Goal: Task Accomplishment & Management: Use online tool/utility

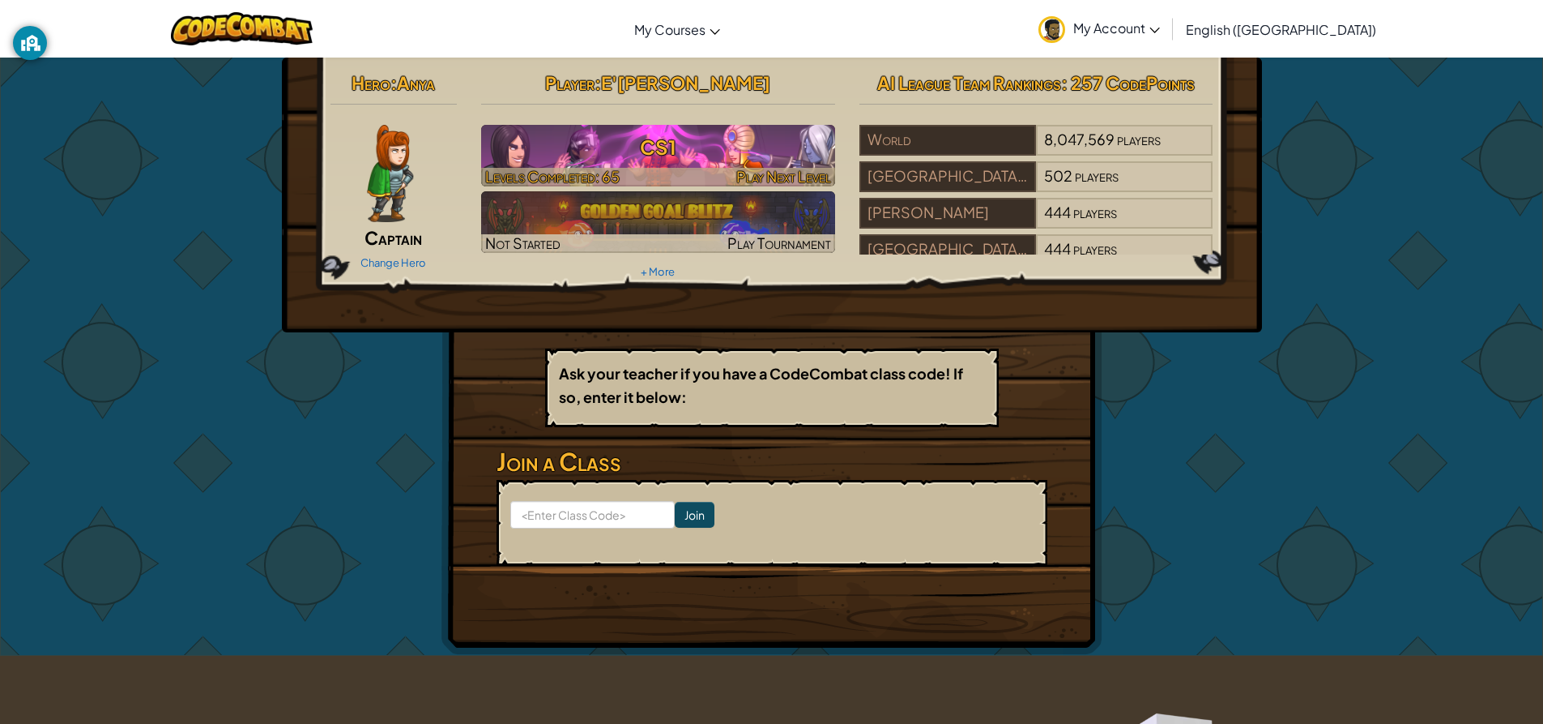
click at [636, 169] on div at bounding box center [658, 177] width 354 height 19
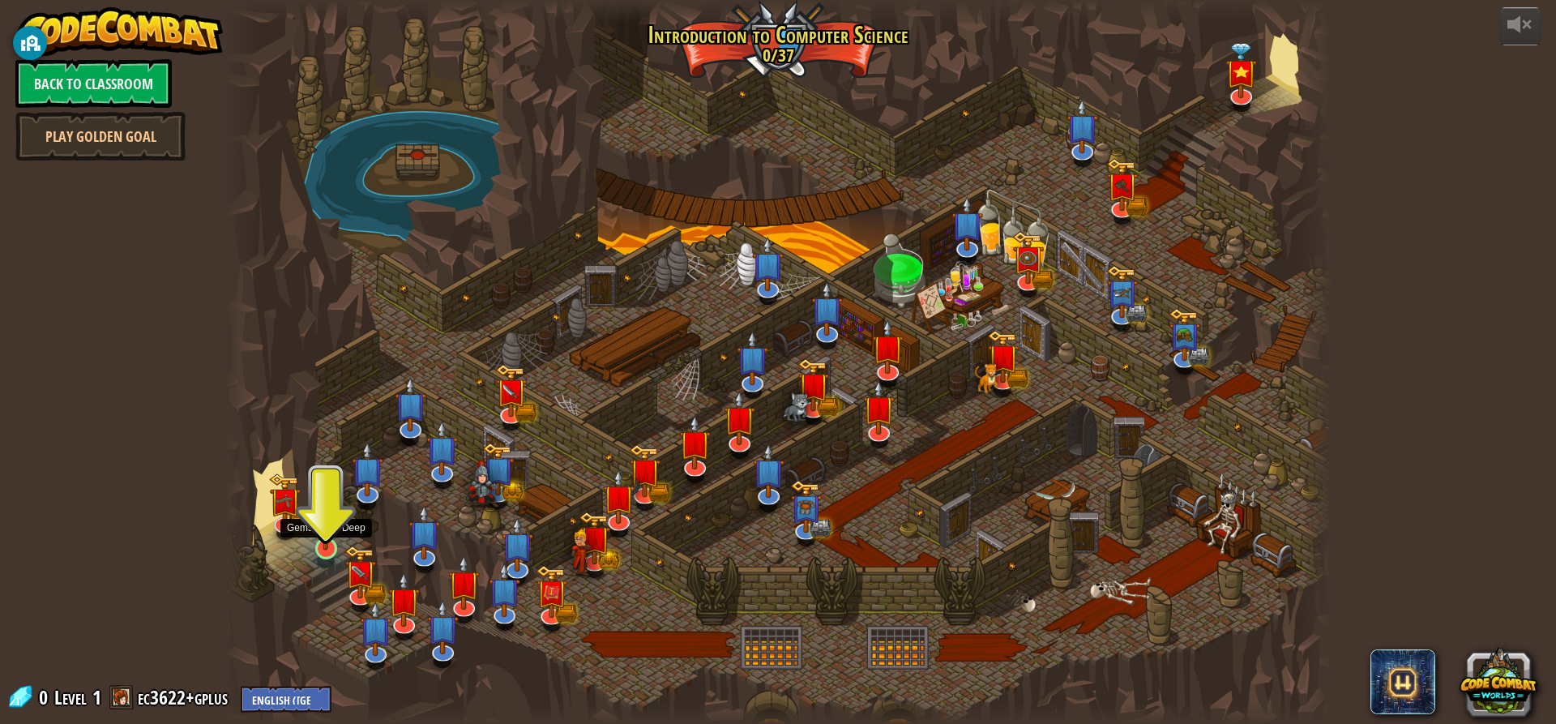
click at [318, 534] on img at bounding box center [325, 516] width 29 height 67
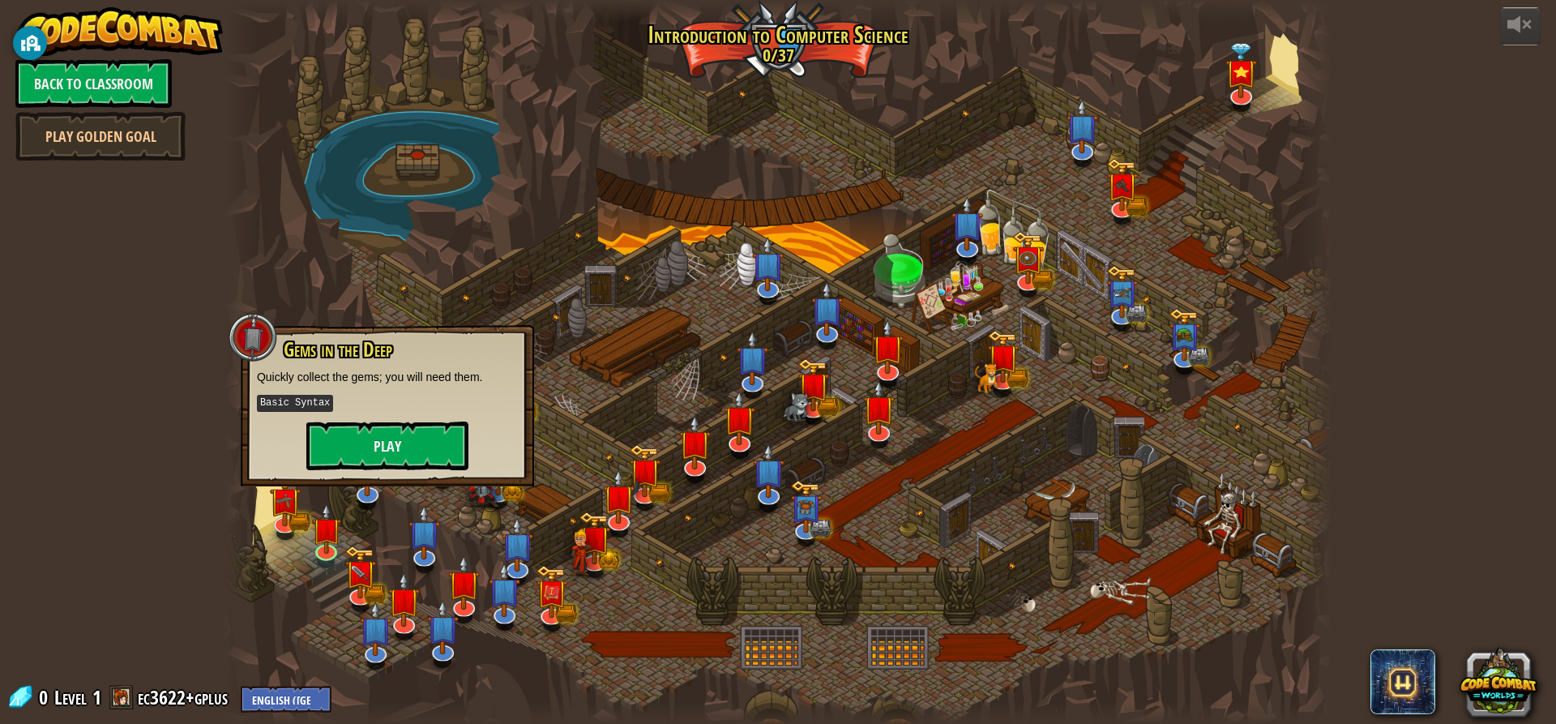
click at [355, 407] on p "Basic Syntax" at bounding box center [387, 403] width 261 height 20
click at [363, 445] on button "Play" at bounding box center [387, 445] width 162 height 49
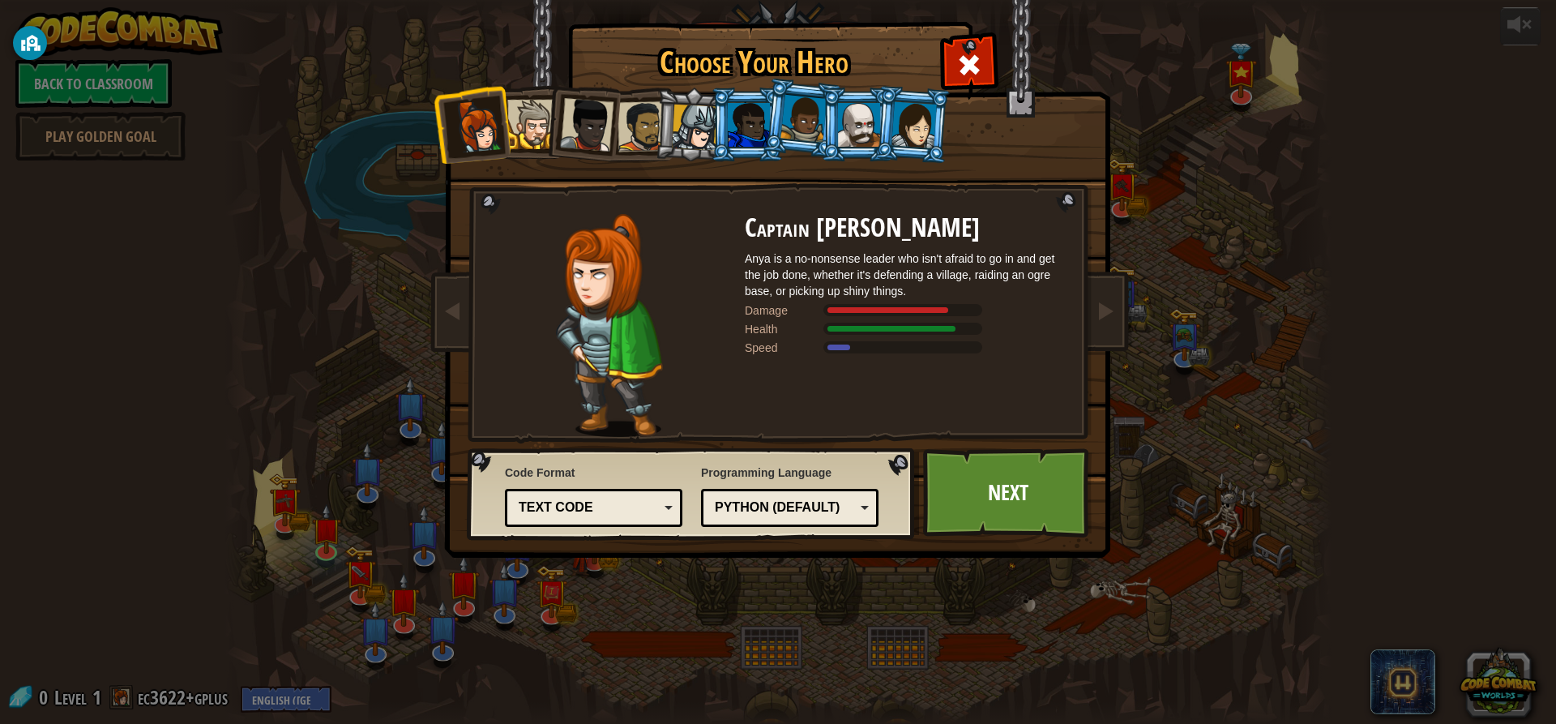
click at [646, 117] on div at bounding box center [642, 126] width 50 height 50
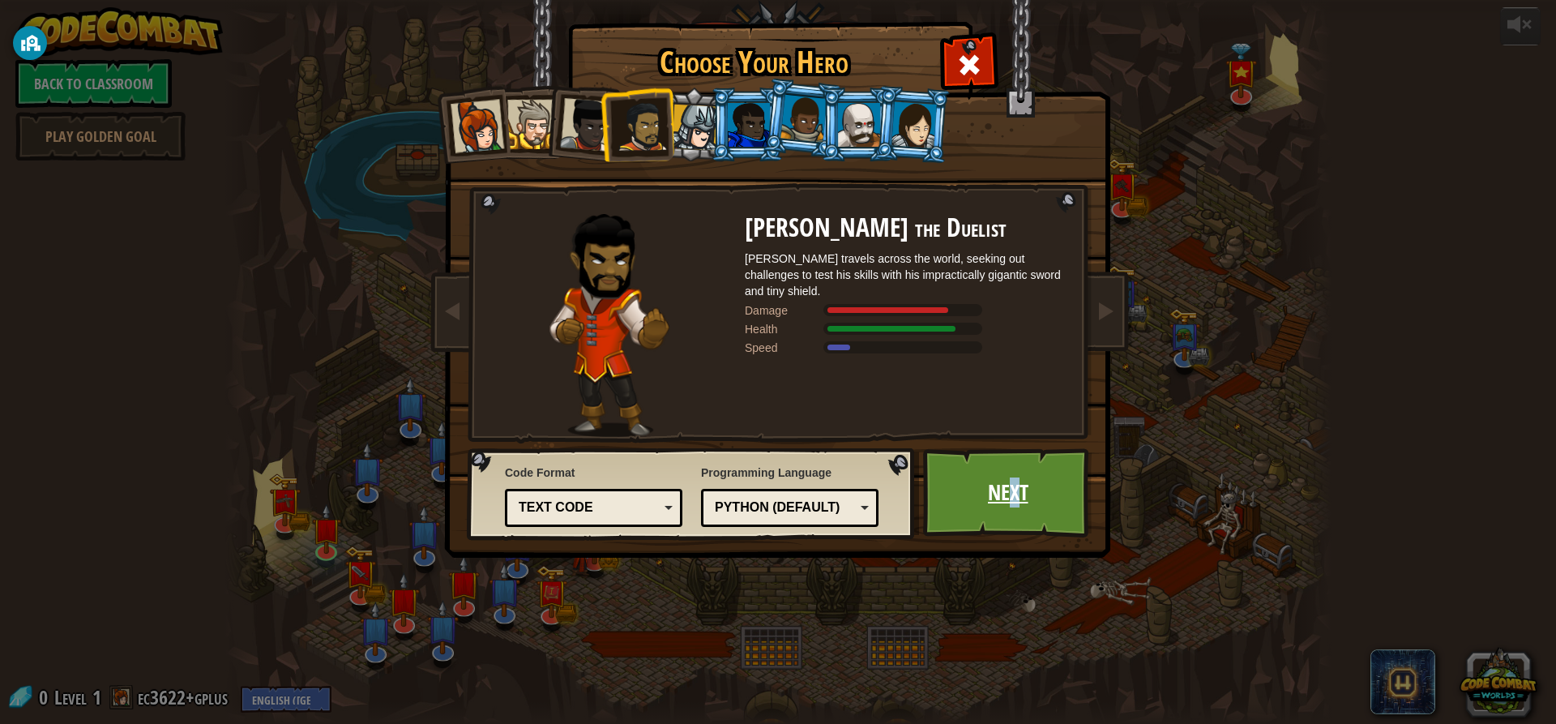
drag, startPoint x: 1013, startPoint y: 464, endPoint x: 1001, endPoint y: 459, distance: 13.4
click at [1001, 459] on link "Next" at bounding box center [1007, 492] width 169 height 89
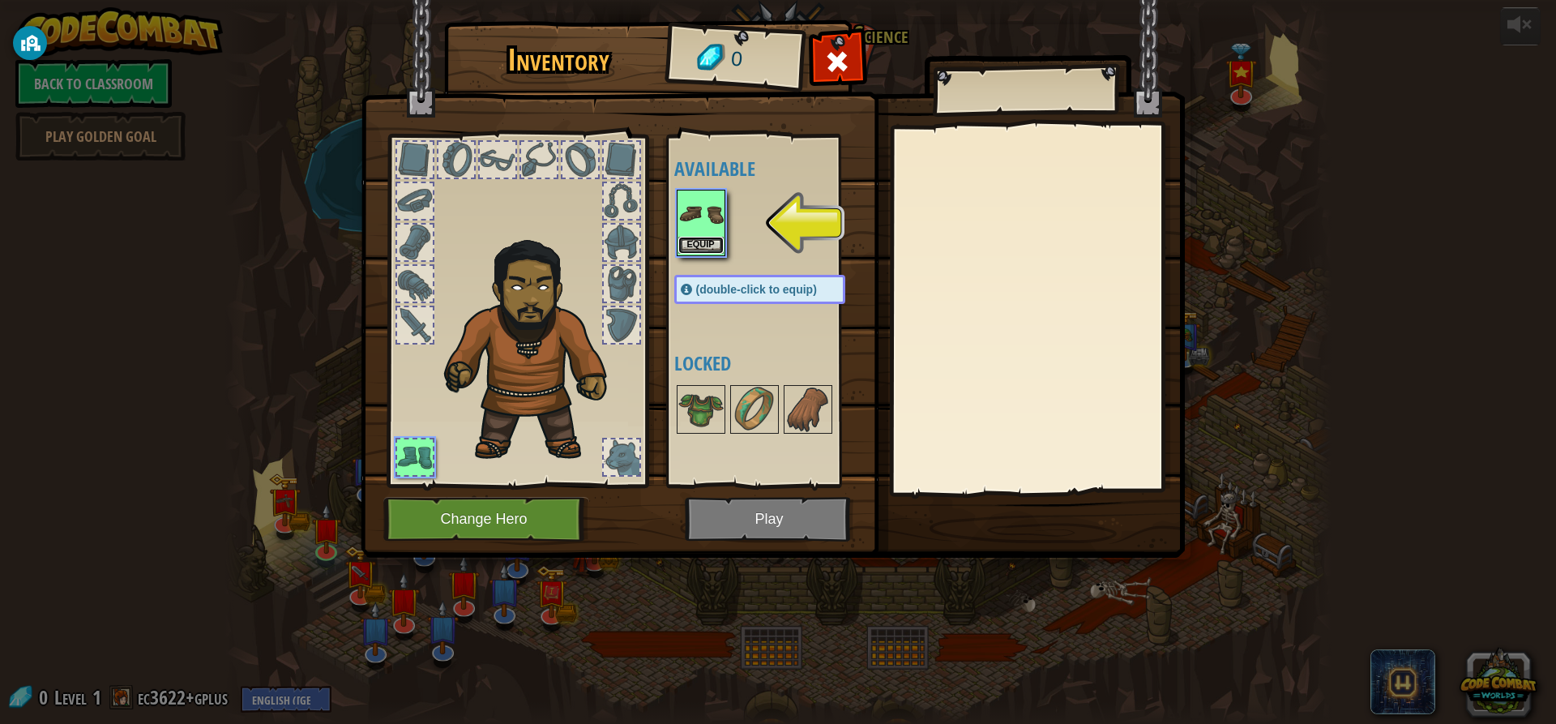
click at [686, 241] on button "Equip" at bounding box center [700, 245] width 45 height 17
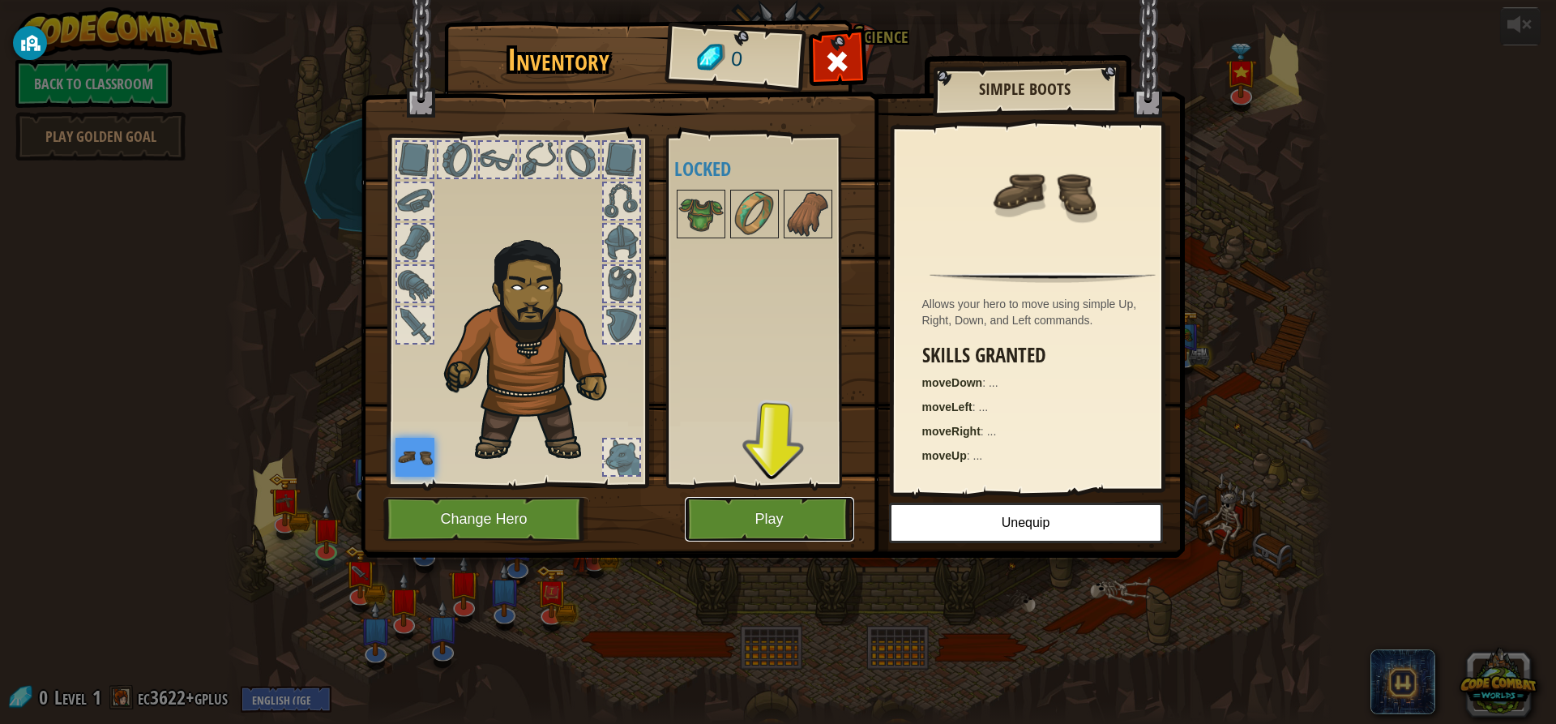
click at [738, 500] on button "Play" at bounding box center [769, 519] width 169 height 45
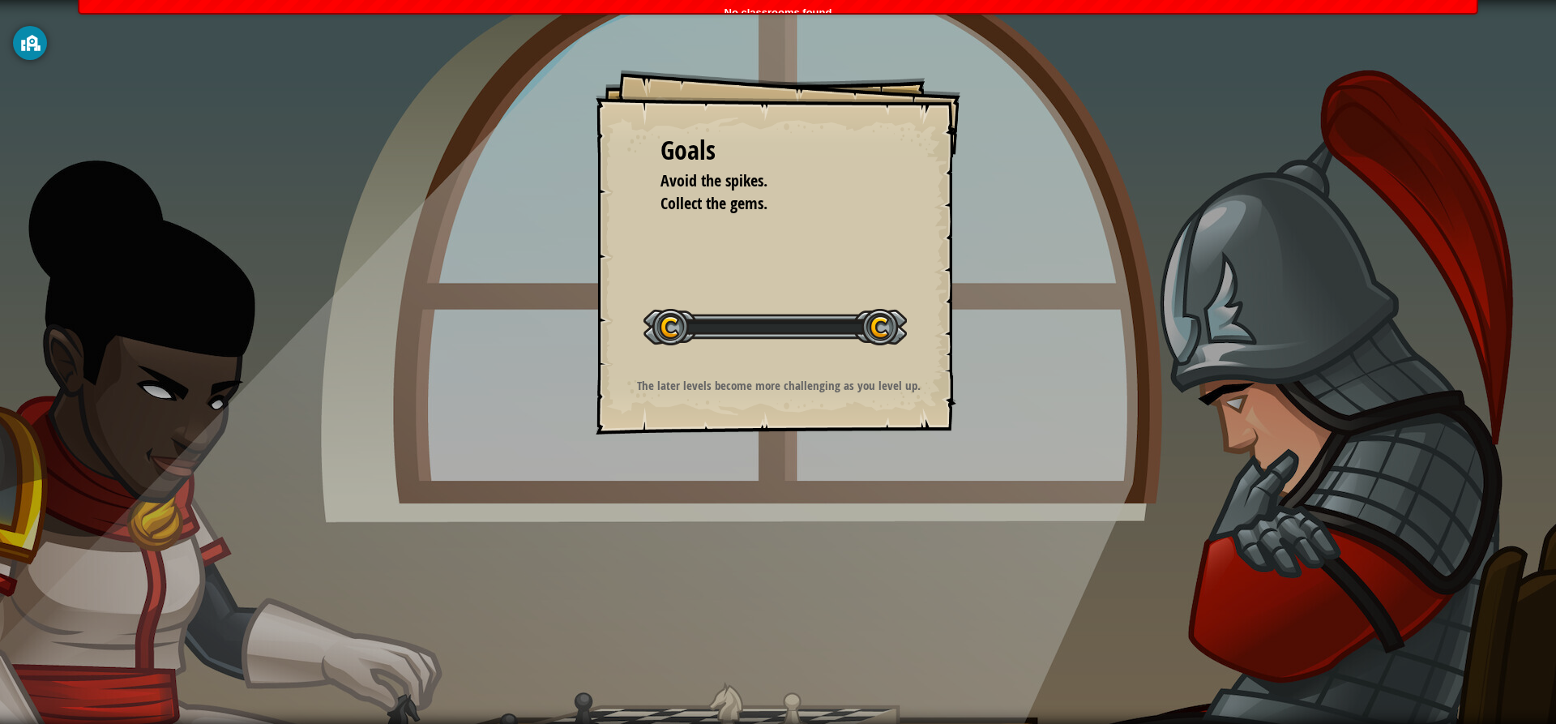
click at [753, 514] on div "Goals Avoid the spikes. Collect the gems. Start Level Error loading from server…" at bounding box center [778, 362] width 1556 height 724
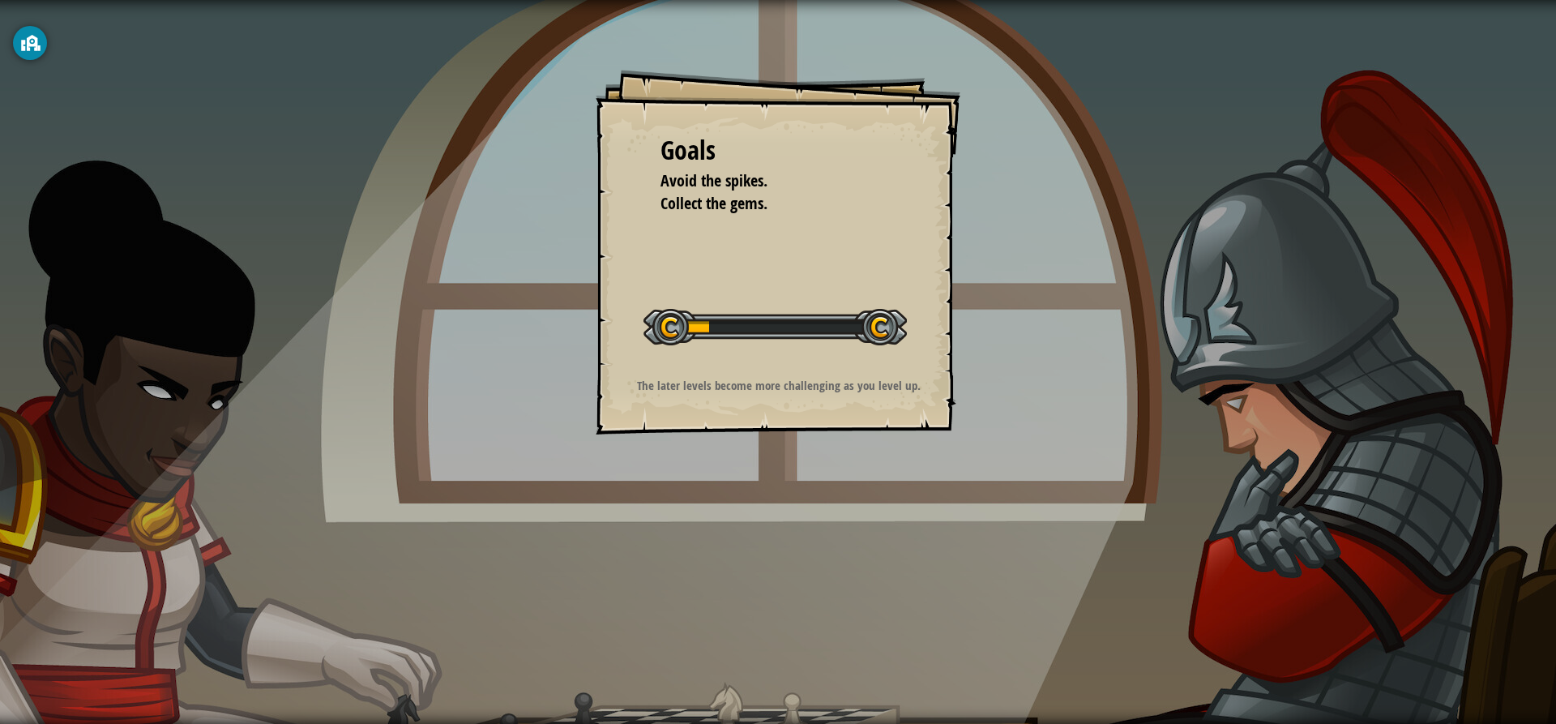
drag, startPoint x: 703, startPoint y: 328, endPoint x: 528, endPoint y: 302, distance: 176.9
click at [707, 322] on div at bounding box center [774, 327] width 263 height 36
drag, startPoint x: 61, startPoint y: 473, endPoint x: 251, endPoint y: 327, distance: 240.3
click at [237, 377] on div "Goals Avoid the spikes. Collect the gems. Start Level Error loading from server…" at bounding box center [778, 362] width 1556 height 724
click at [274, 267] on div "Goals Avoid the spikes. Collect the gems. Start Level Error loading from server…" at bounding box center [778, 362] width 1556 height 724
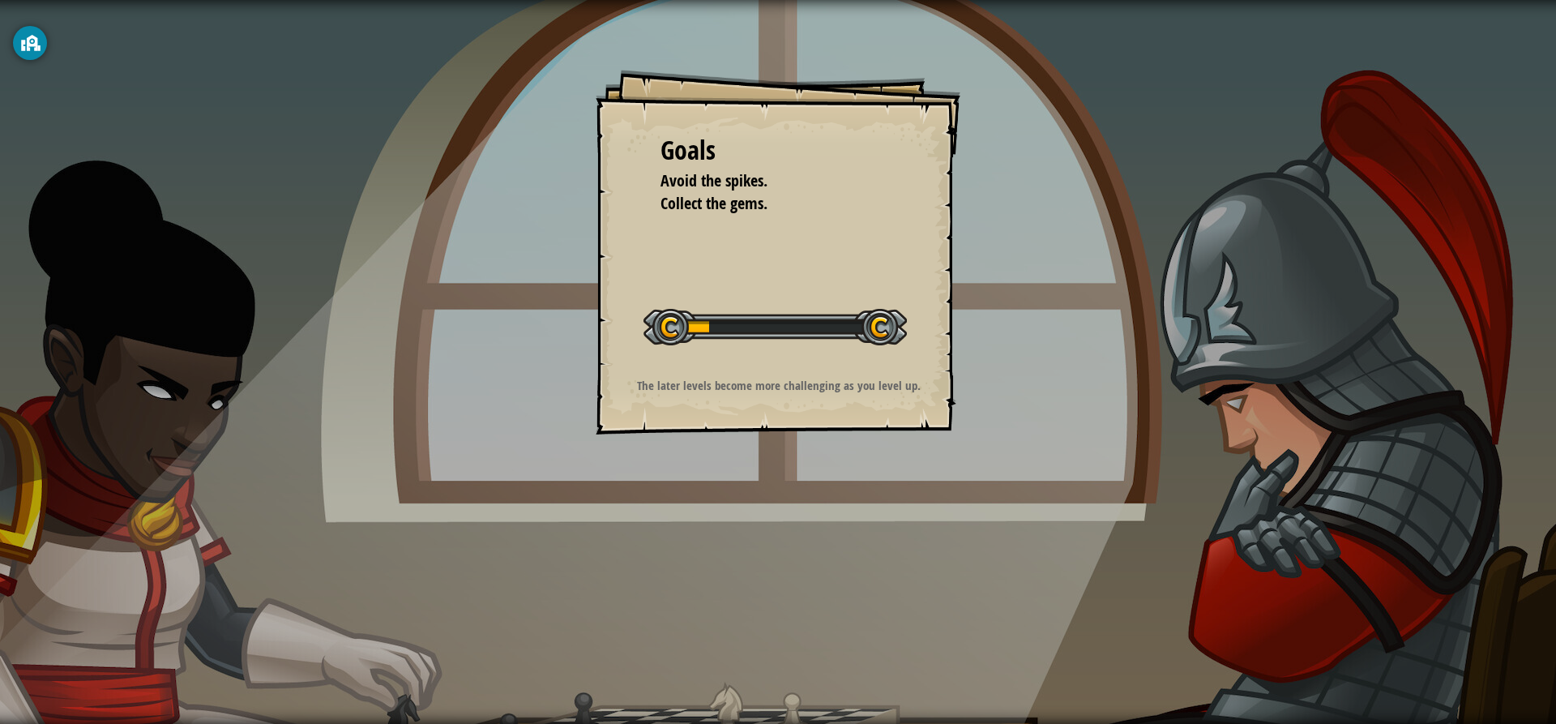
click at [271, 269] on div "Goals Avoid the spikes. Collect the gems. Start Level Error loading from server…" at bounding box center [778, 362] width 1556 height 724
click at [264, 277] on div "Goals Avoid the spikes. Collect the gems. Start Level Error loading from server…" at bounding box center [778, 362] width 1556 height 724
click at [284, 346] on div "Goals Avoid the spikes. Collect the gems. Start Level Error loading from server…" at bounding box center [778, 362] width 1556 height 724
click at [378, 401] on div "Goals Avoid the spikes. Collect the gems. Start Level Error loading from server…" at bounding box center [778, 362] width 1556 height 724
drag, startPoint x: 378, startPoint y: 401, endPoint x: 377, endPoint y: 388, distance: 13.0
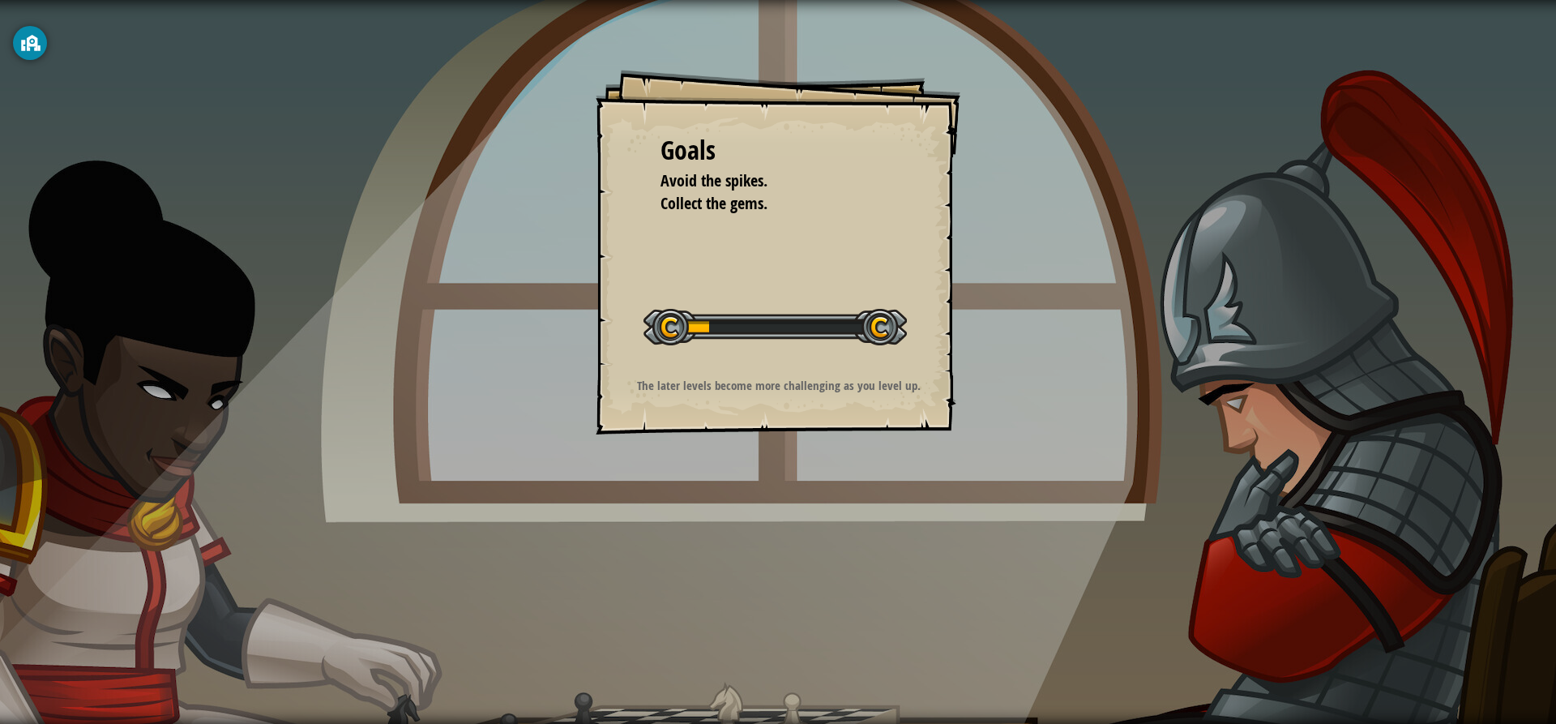
drag, startPoint x: 377, startPoint y: 388, endPoint x: 383, endPoint y: 403, distance: 16.7
drag, startPoint x: 383, startPoint y: 408, endPoint x: 383, endPoint y: 429, distance: 21.1
drag, startPoint x: 383, startPoint y: 429, endPoint x: 1090, endPoint y: 375, distance: 708.5
click at [1090, 375] on div "Goals Avoid the spikes. Collect the gems. Start Level Error loading from server…" at bounding box center [778, 362] width 1556 height 724
drag, startPoint x: 702, startPoint y: 335, endPoint x: 973, endPoint y: 332, distance: 271.4
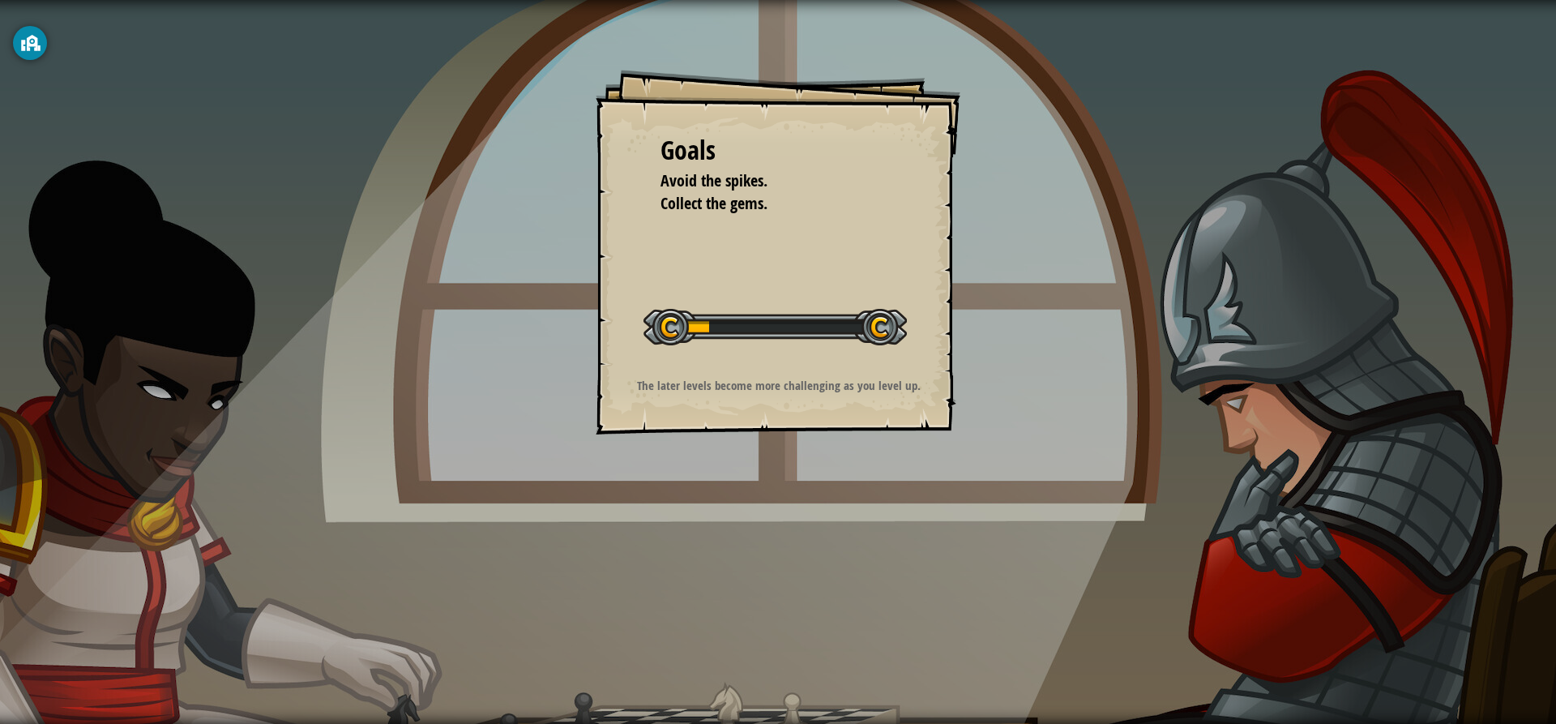
click at [973, 332] on div "Goals Avoid the spikes. Collect the gems. Start Level Error loading from server…" at bounding box center [778, 362] width 1556 height 724
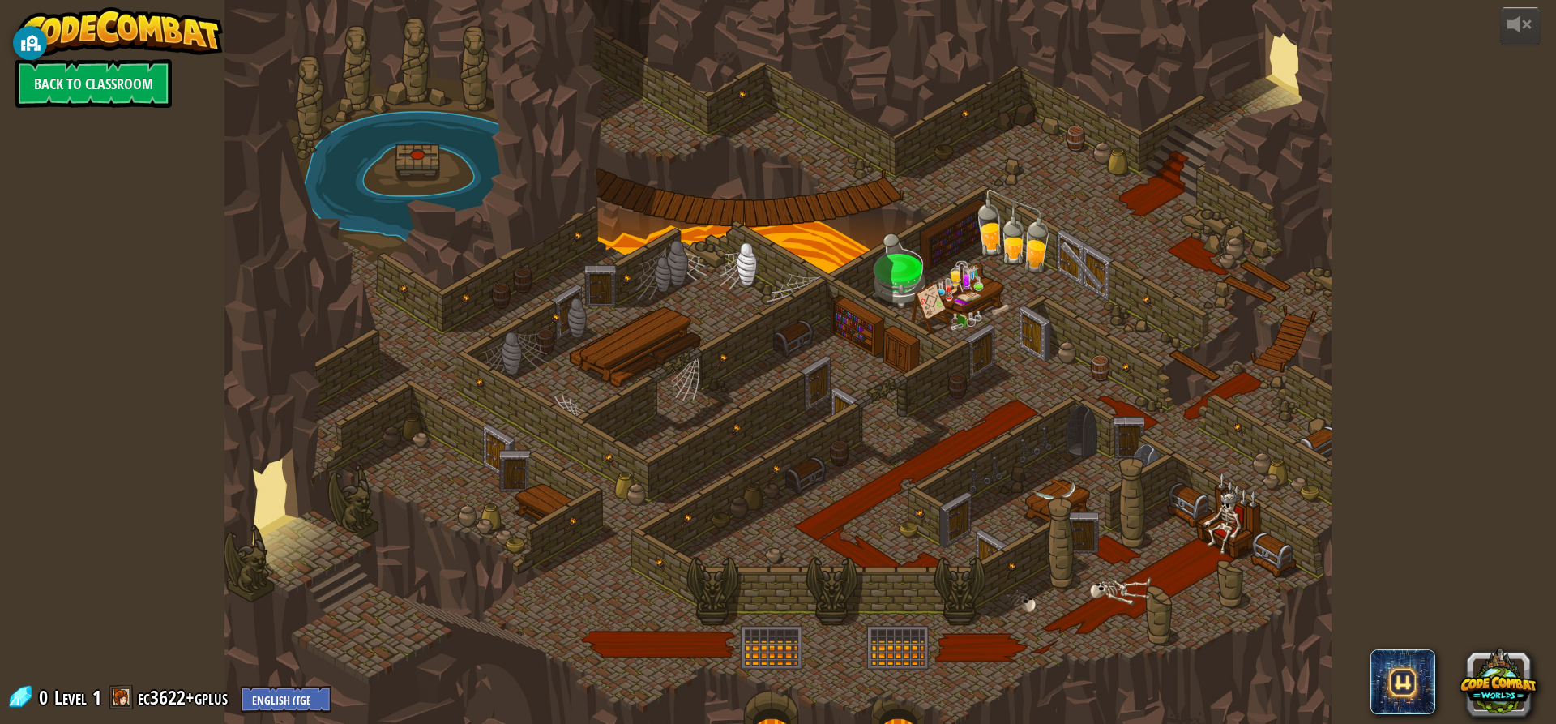
drag, startPoint x: 456, startPoint y: 326, endPoint x: 787, endPoint y: 326, distance: 330.6
click at [561, 342] on div at bounding box center [777, 362] width 1107 height 724
click at [770, 322] on div at bounding box center [777, 362] width 1107 height 724
drag, startPoint x: 923, startPoint y: 307, endPoint x: 836, endPoint y: 272, distance: 93.4
click at [922, 307] on div at bounding box center [777, 362] width 1107 height 724
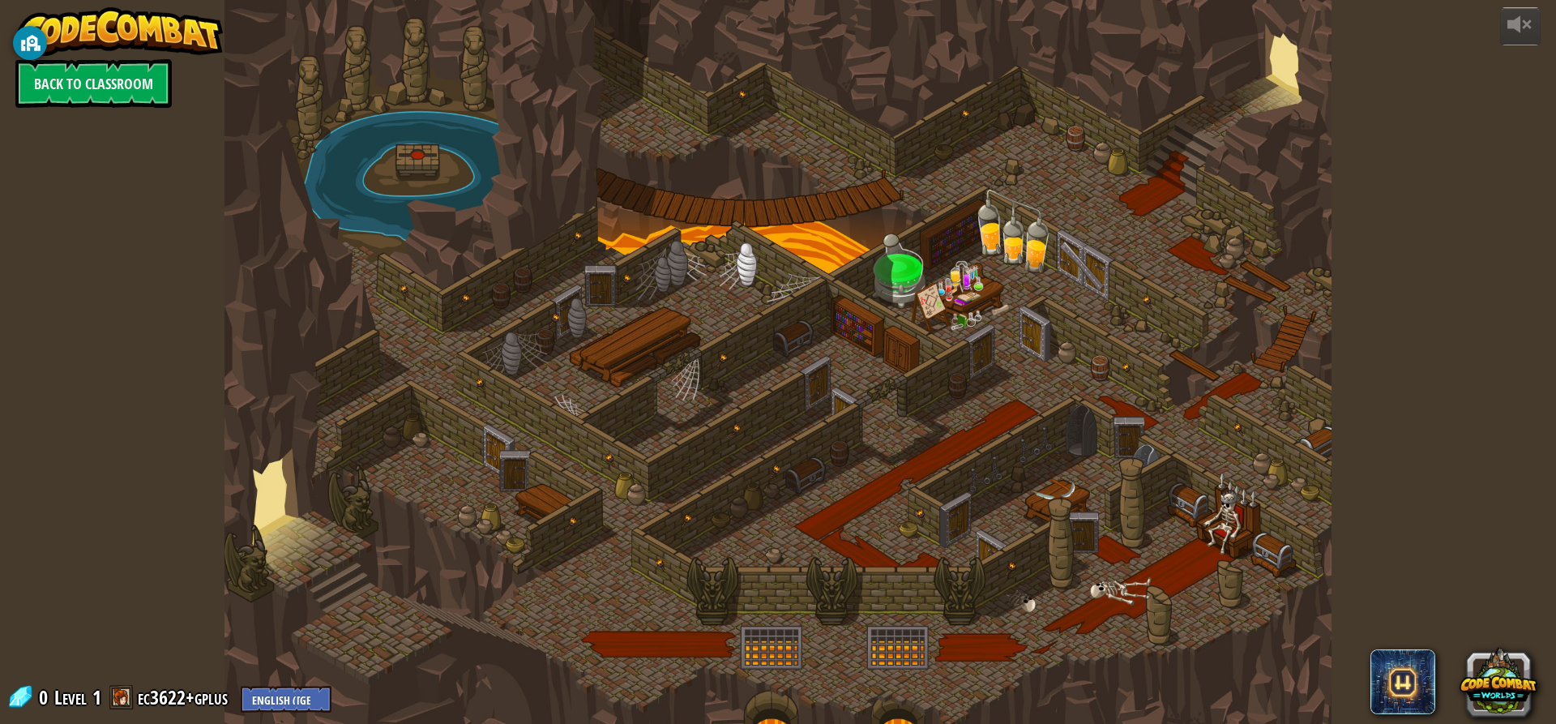
drag, startPoint x: 836, startPoint y: 272, endPoint x: 1233, endPoint y: 337, distance: 402.3
click at [943, 284] on div at bounding box center [777, 362] width 1107 height 724
click at [1226, 361] on div at bounding box center [777, 362] width 1107 height 724
drag, startPoint x: 1056, startPoint y: 450, endPoint x: 963, endPoint y: 462, distance: 94.0
click at [973, 463] on div at bounding box center [777, 362] width 1107 height 724
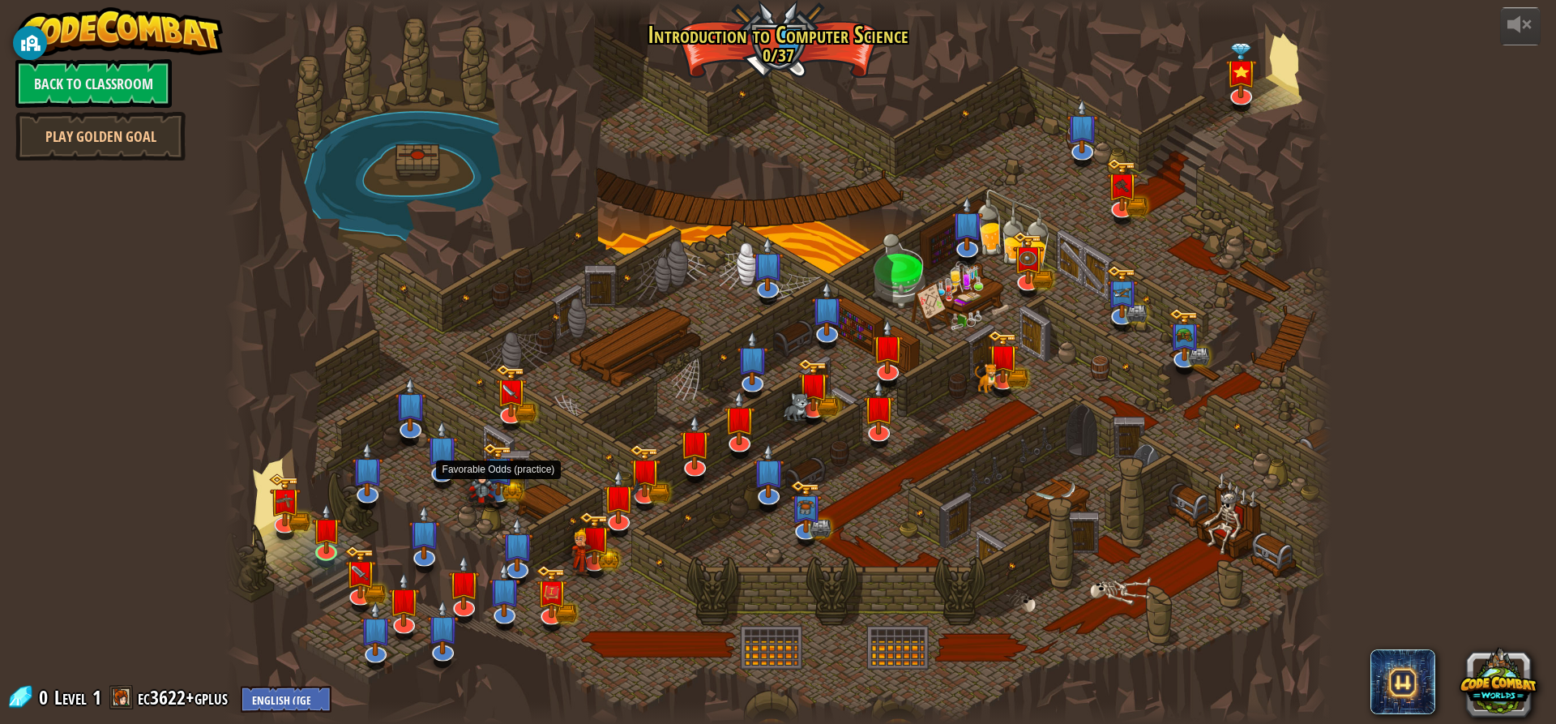
drag, startPoint x: 416, startPoint y: 362, endPoint x: 232, endPoint y: 227, distance: 228.3
click at [253, 253] on div "Kithgard Gates Escape the Kithgard dungeons, and don't let the guardians get yo…" at bounding box center [777, 362] width 1107 height 724
click at [339, 527] on img at bounding box center [325, 516] width 29 height 67
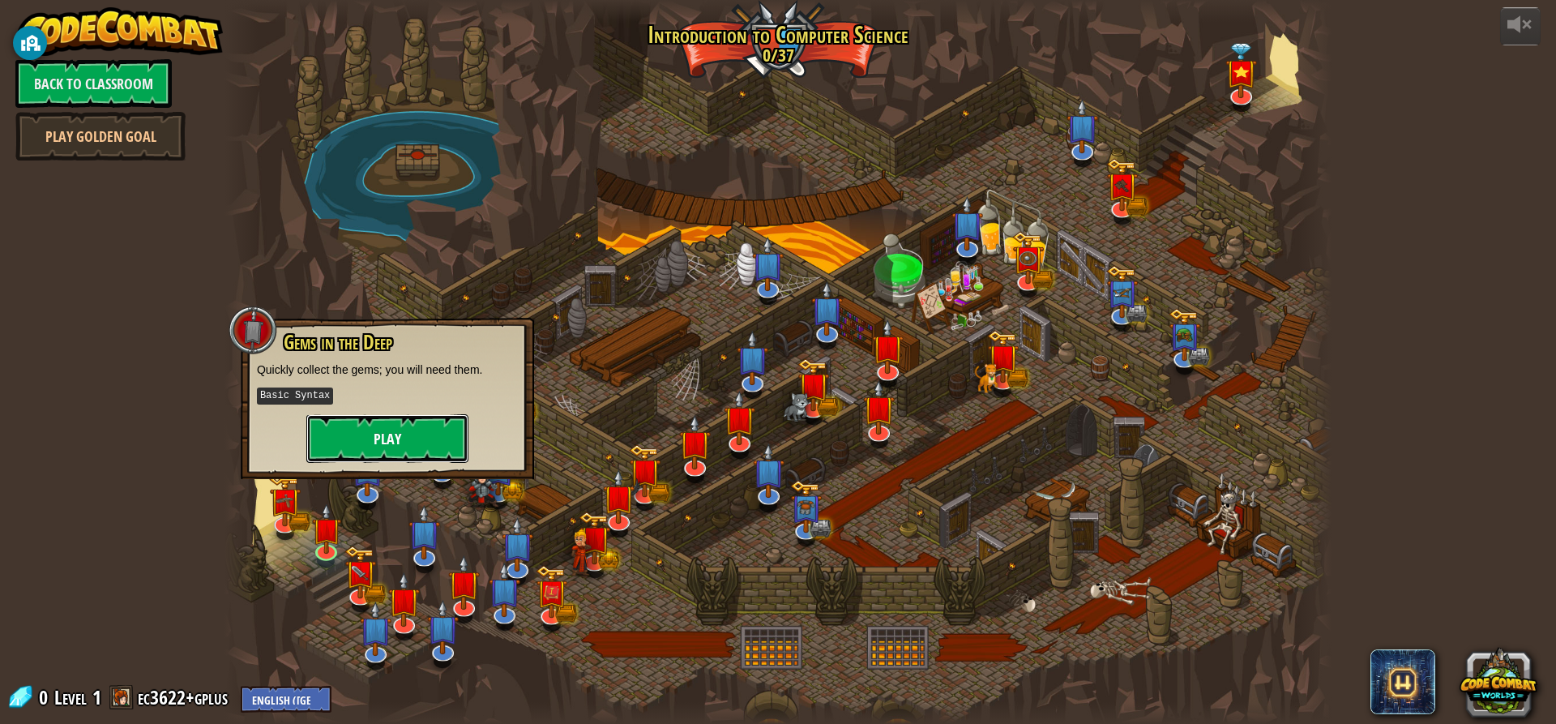
click at [364, 446] on button "Play" at bounding box center [387, 438] width 162 height 49
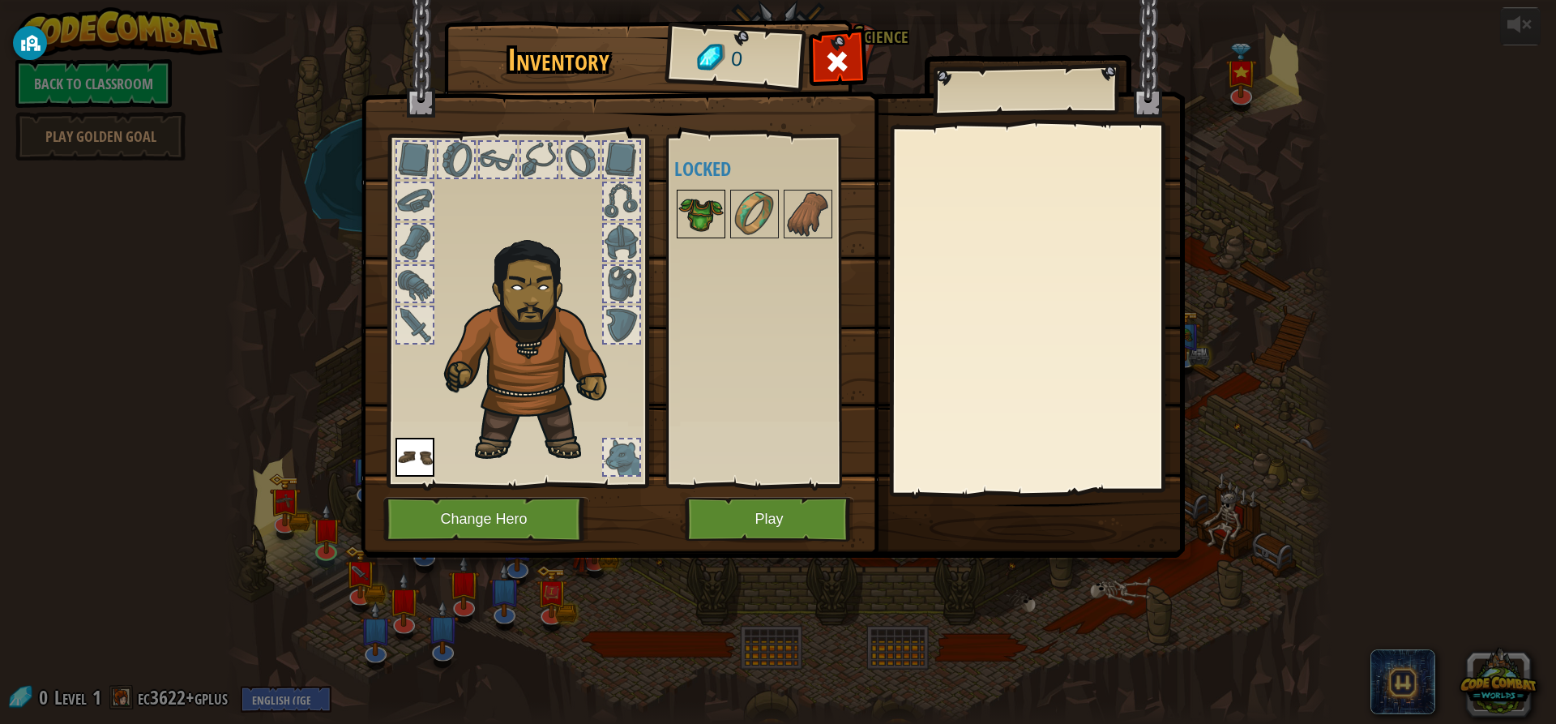
click at [703, 203] on img at bounding box center [700, 213] width 45 height 45
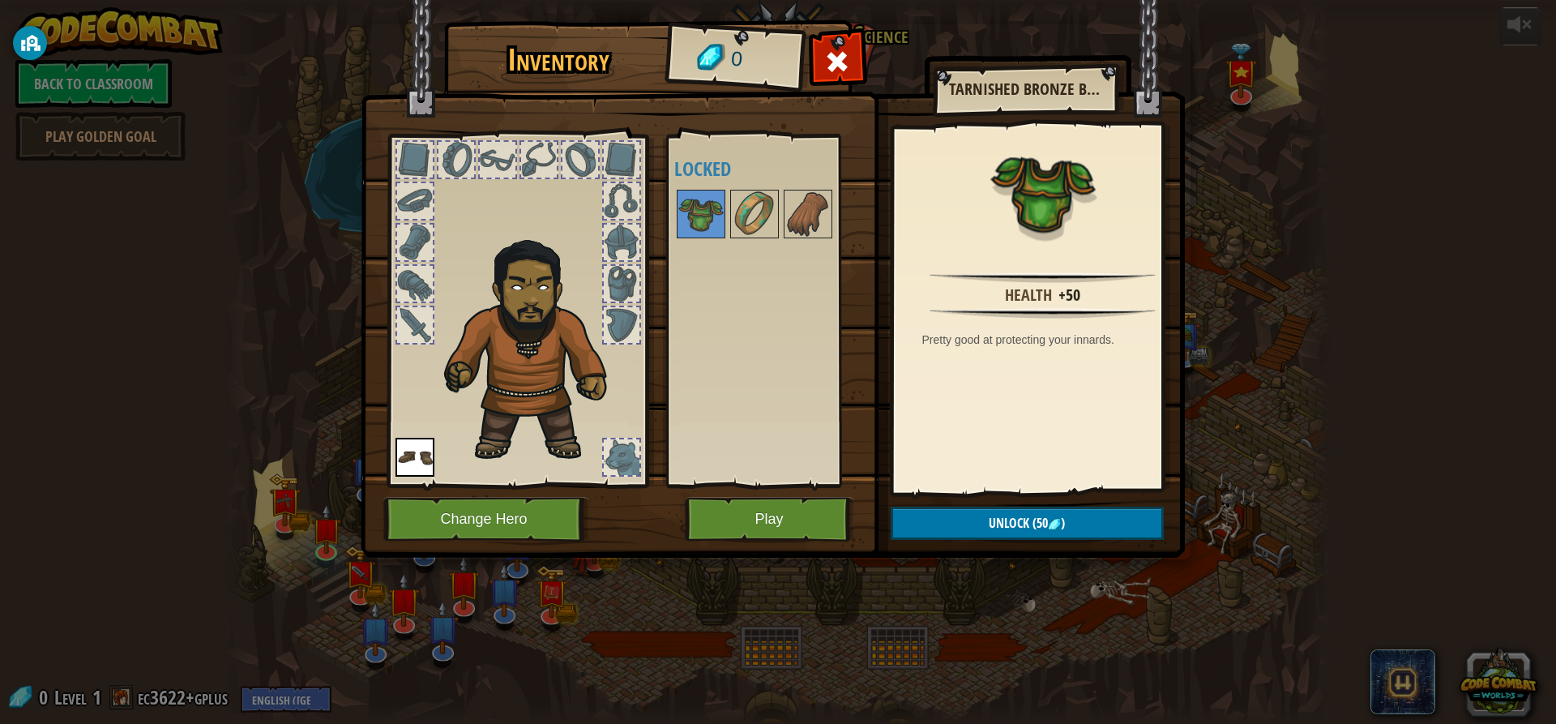
drag, startPoint x: 1052, startPoint y: 492, endPoint x: 1039, endPoint y: 520, distance: 31.2
click at [1040, 519] on div "Inventory 0 Available Equip (double-click to equip) Locked Tarnished Bronze Bre…" at bounding box center [778, 291] width 824 height 535
click at [1039, 521] on span "(50" at bounding box center [1038, 523] width 19 height 18
click at [750, 510] on button "Play" at bounding box center [769, 519] width 169 height 45
